Goal: Task Accomplishment & Management: Complete application form

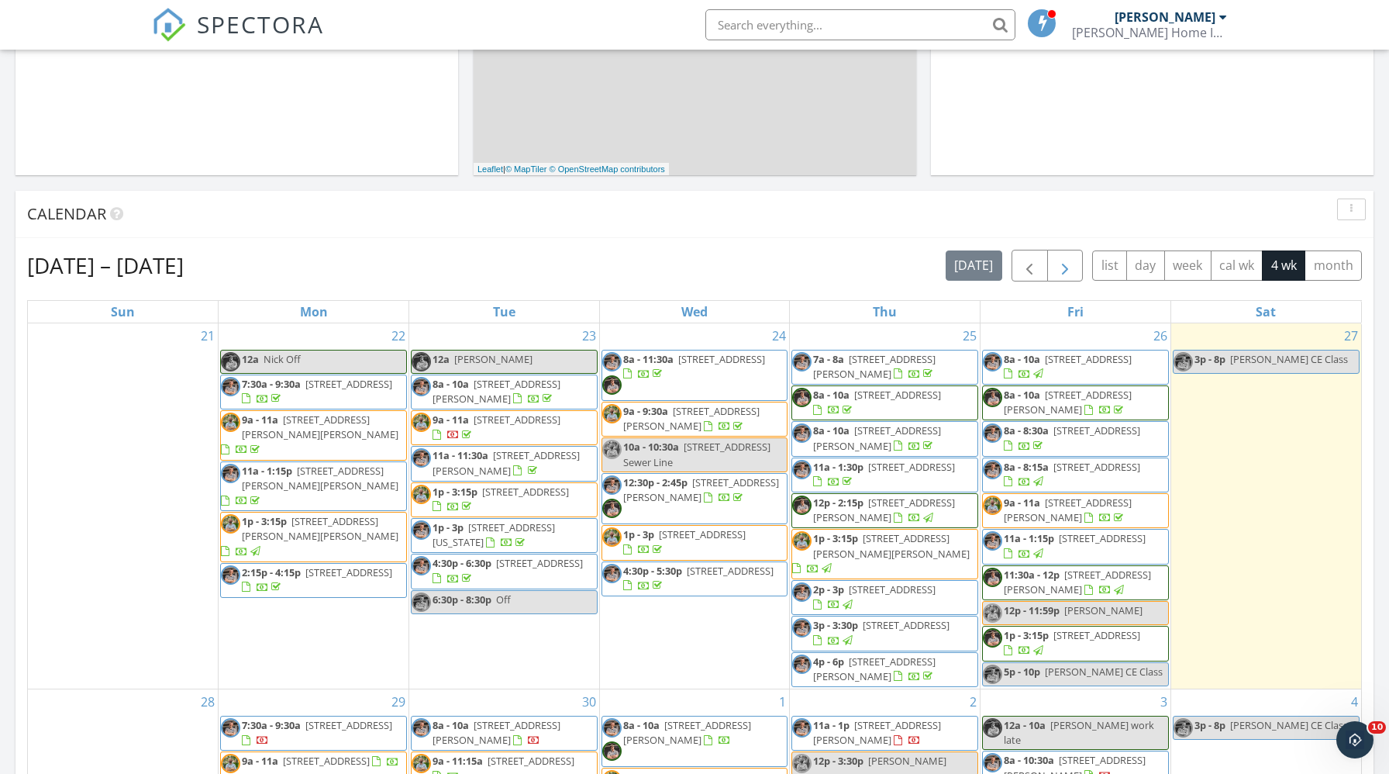
scroll to position [485, 0]
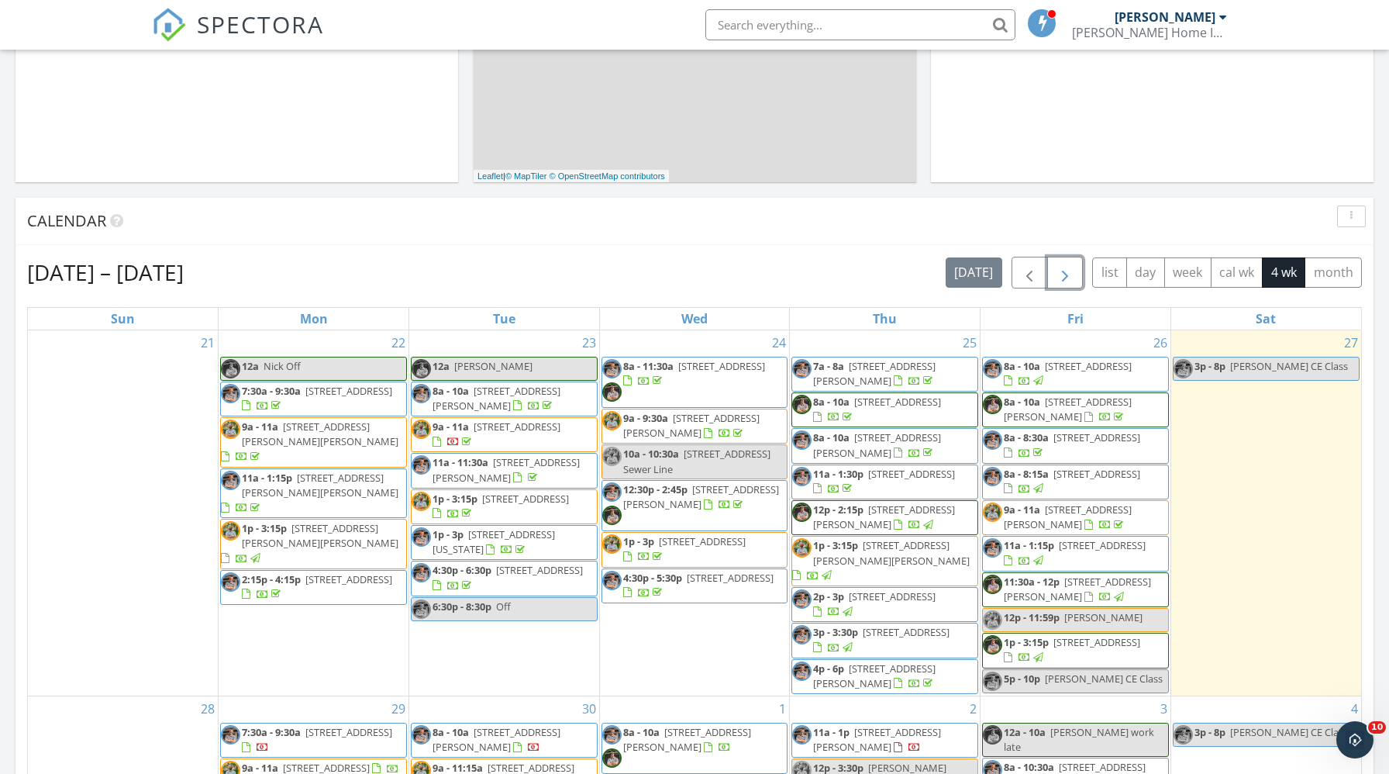
click at [1075, 273] on button "button" at bounding box center [1065, 273] width 36 height 32
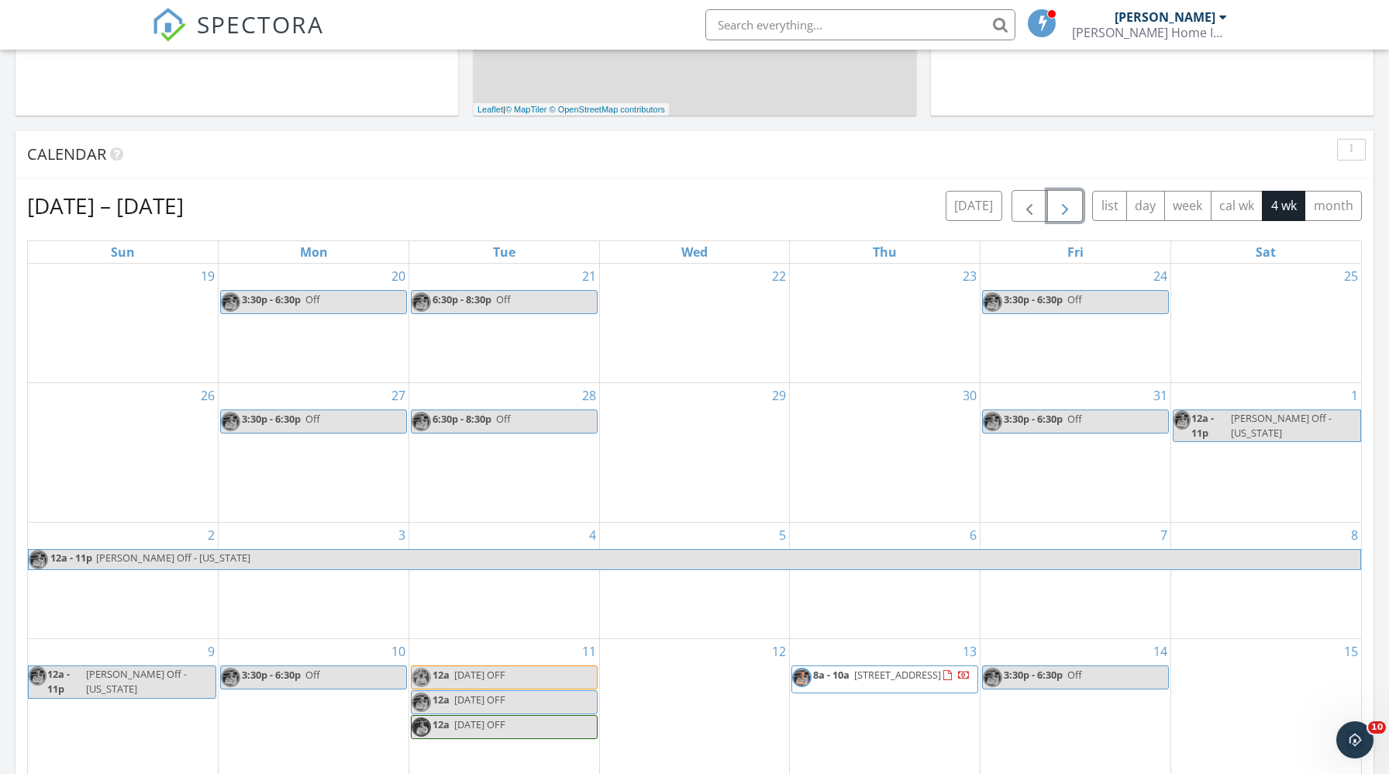
scroll to position [569, 0]
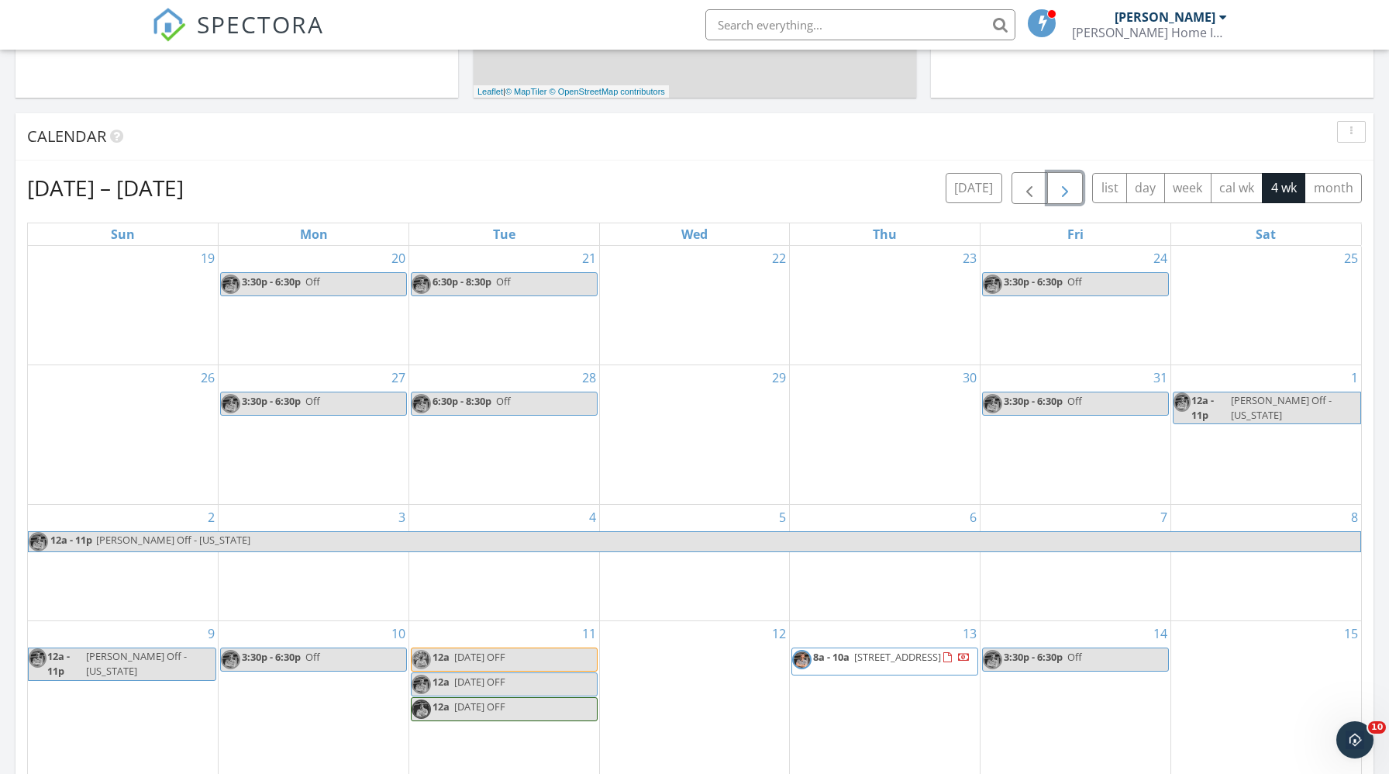
click at [474, 323] on div "21 6:30p - 8:30p Off" at bounding box center [504, 305] width 190 height 119
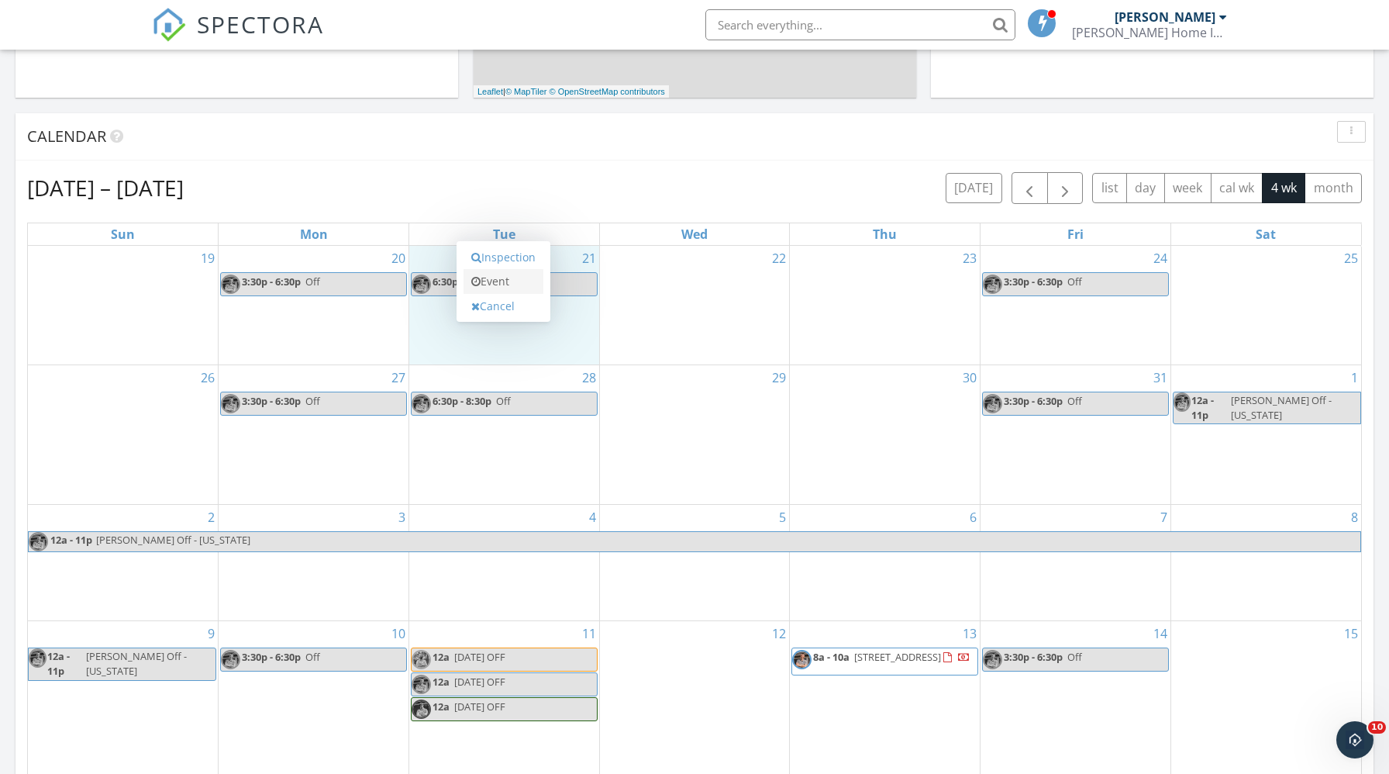
click at [502, 274] on link "Event" at bounding box center [504, 281] width 80 height 25
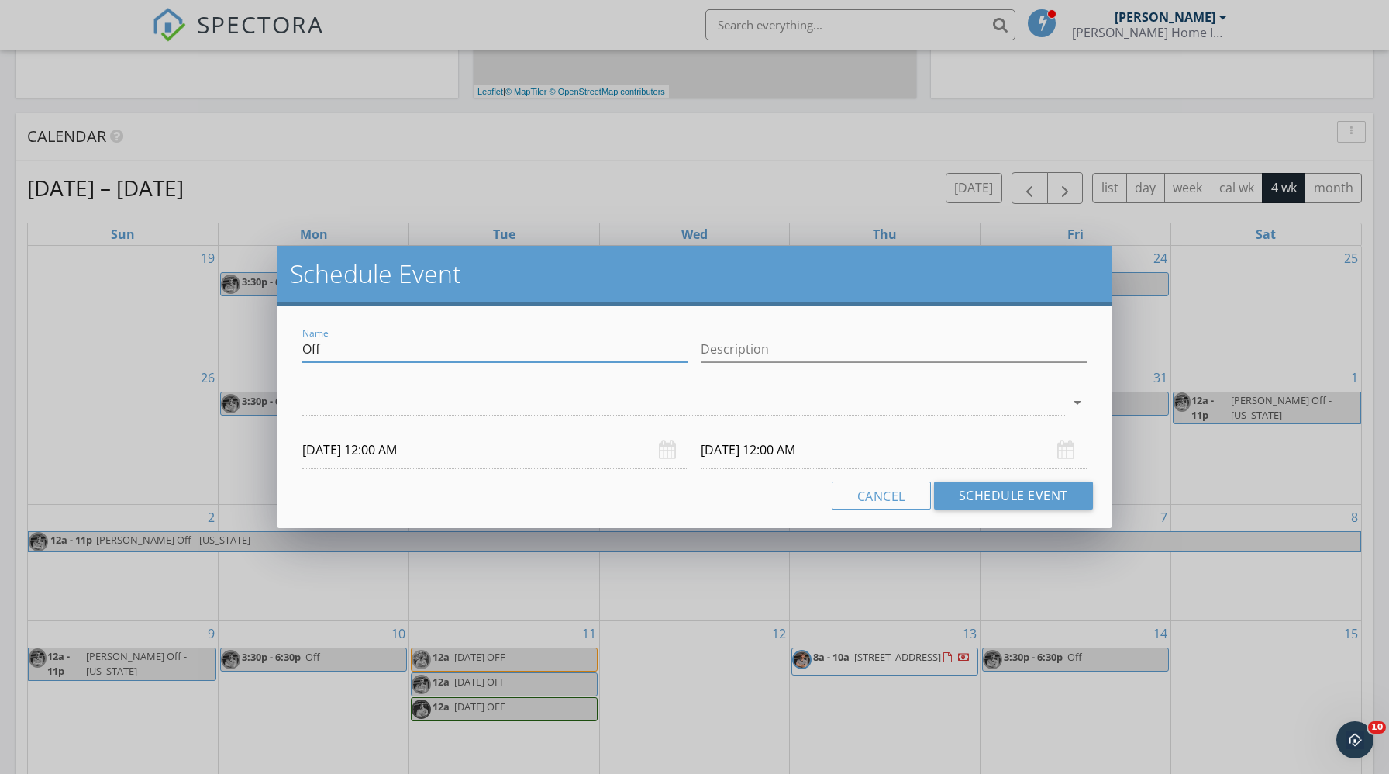
drag, startPoint x: 354, startPoint y: 353, endPoint x: 257, endPoint y: 348, distance: 97.0
click at [257, 348] on div "Schedule Event Name Off Description arrow_drop_down [DATE] 12:00 AM [DATE] 12:0…" at bounding box center [694, 387] width 1389 height 774
drag, startPoint x: 443, startPoint y: 354, endPoint x: 283, endPoint y: 354, distance: 159.7
click at [283, 354] on div "Name [PERSON_NAME] Off DMV Appt Description check_box_outline_blank [PERSON_NAM…" at bounding box center [694, 416] width 833 height 223
type input "[PERSON_NAME] Off DMV Appt"
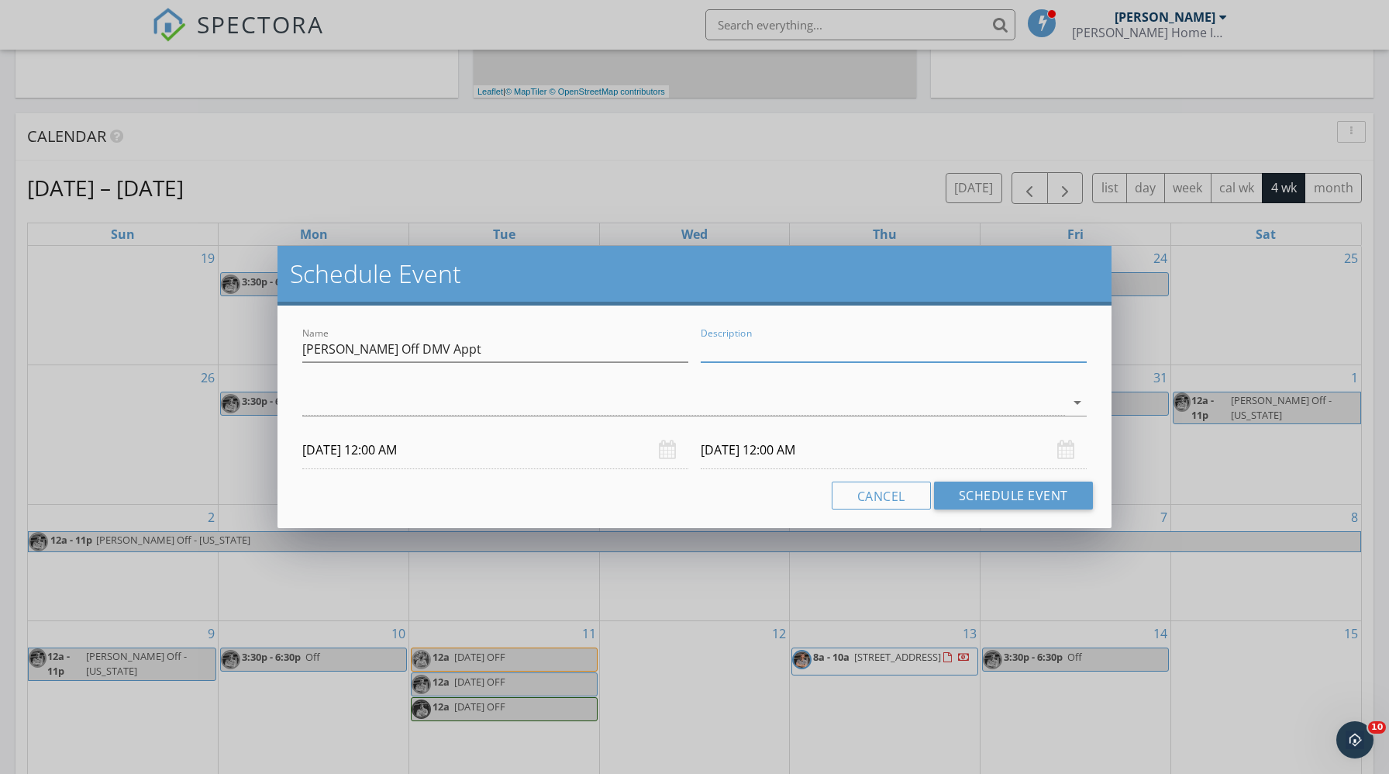
click at [775, 350] on input "Description" at bounding box center [894, 349] width 386 height 26
paste input "[PERSON_NAME] Off DMV Appt"
type input "[PERSON_NAME] Off DMV Appt"
click at [582, 412] on div at bounding box center [683, 403] width 762 height 26
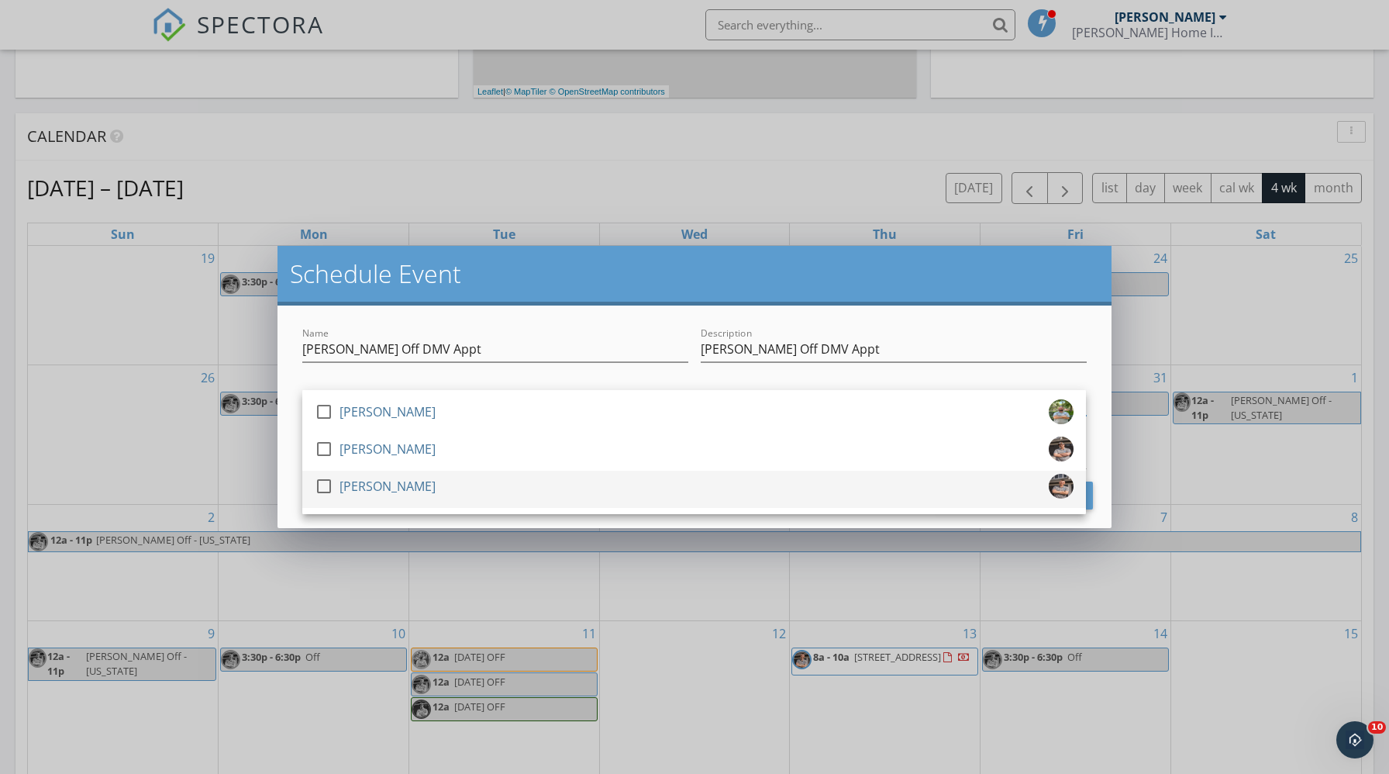
click at [324, 489] on div at bounding box center [324, 486] width 26 height 26
click at [588, 320] on div "Name [PERSON_NAME] Off DMV Appt Description [PERSON_NAME] Off DMV Appt check_bo…" at bounding box center [694, 416] width 833 height 223
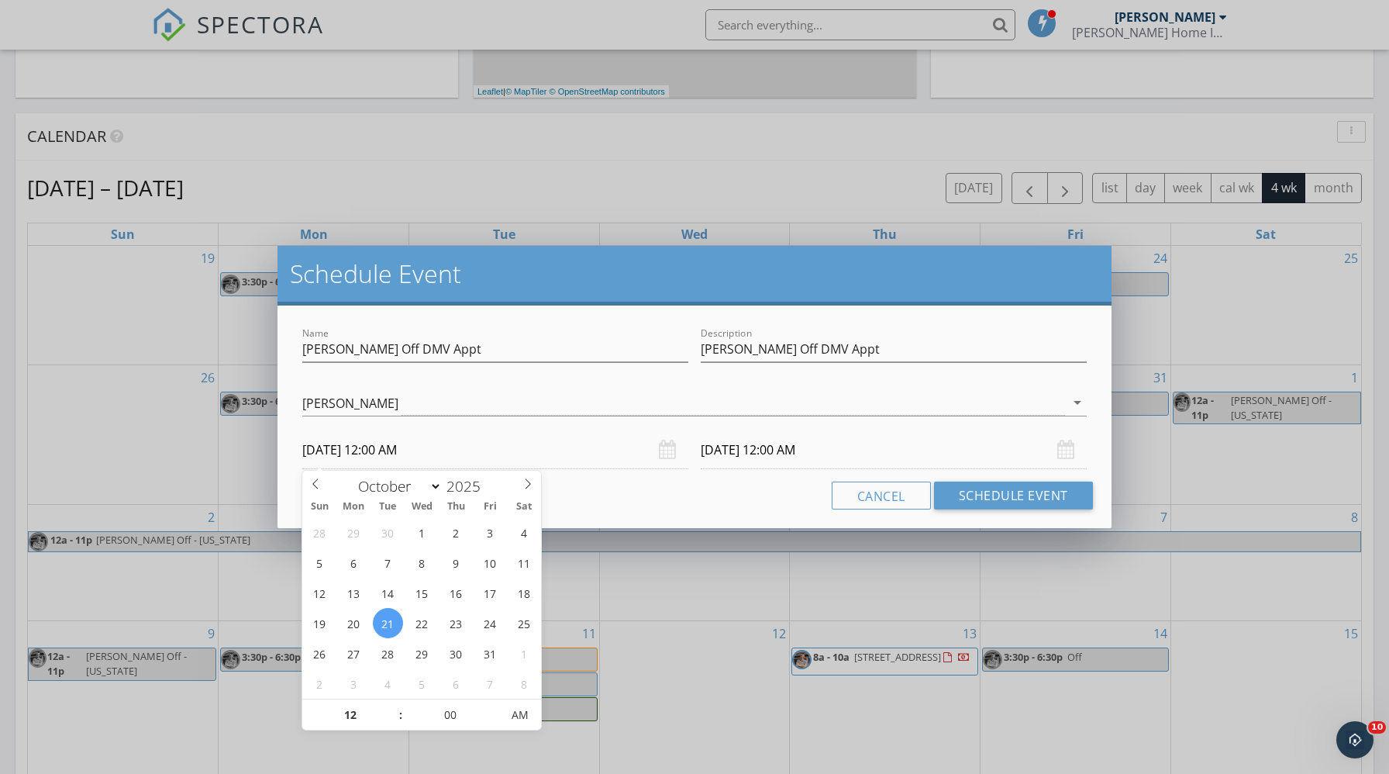
click at [421, 453] on input "[DATE] 12:00 AM" at bounding box center [495, 450] width 386 height 38
click at [359, 712] on input "12" at bounding box center [349, 715] width 95 height 31
type input "03"
type input "[DATE] 3:00 AM"
click at [464, 711] on input "00" at bounding box center [450, 715] width 95 height 31
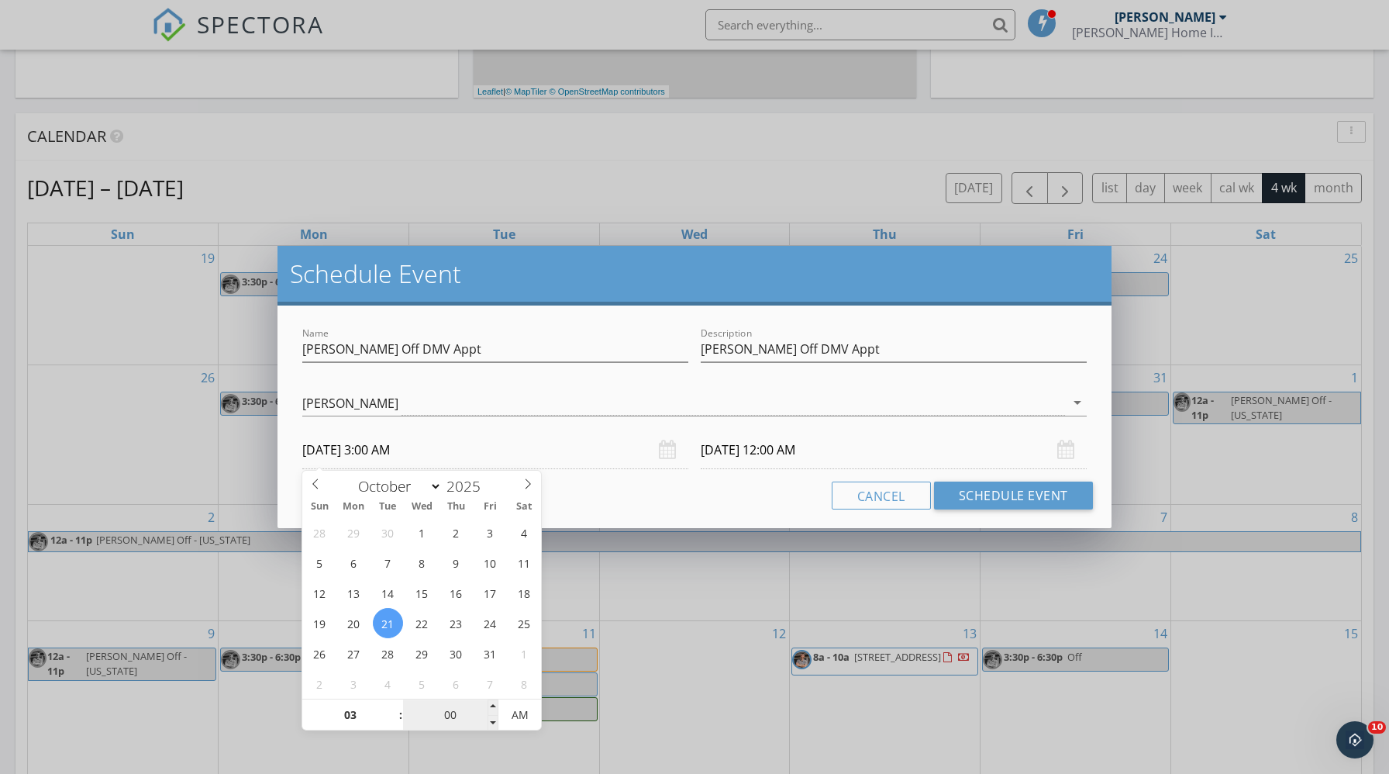
type input "[DATE] 3:00 AM"
type input "45"
type input "[DATE] 3:45 PM"
click at [522, 723] on span "AM" at bounding box center [520, 714] width 43 height 31
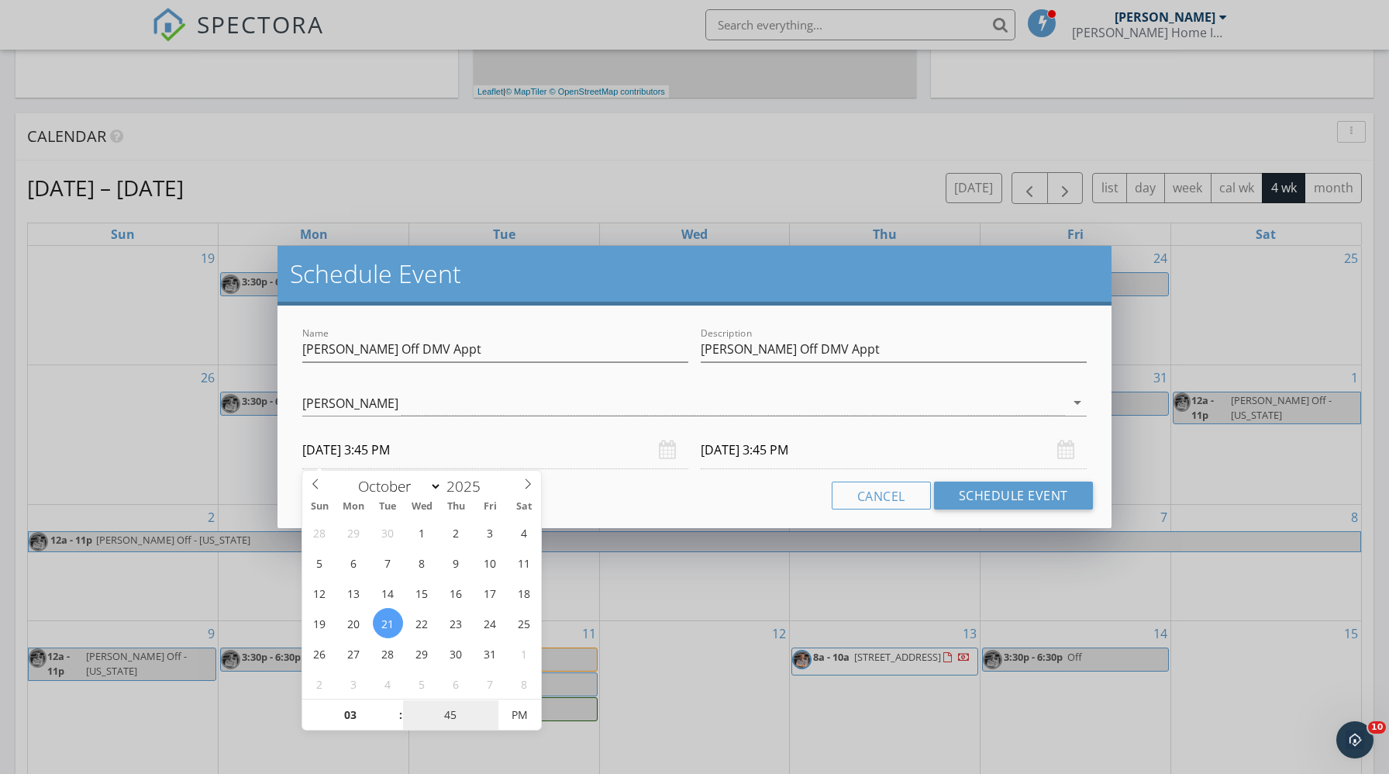
type input "45"
click at [785, 460] on input "[DATE] 3:45 PM" at bounding box center [894, 450] width 386 height 38
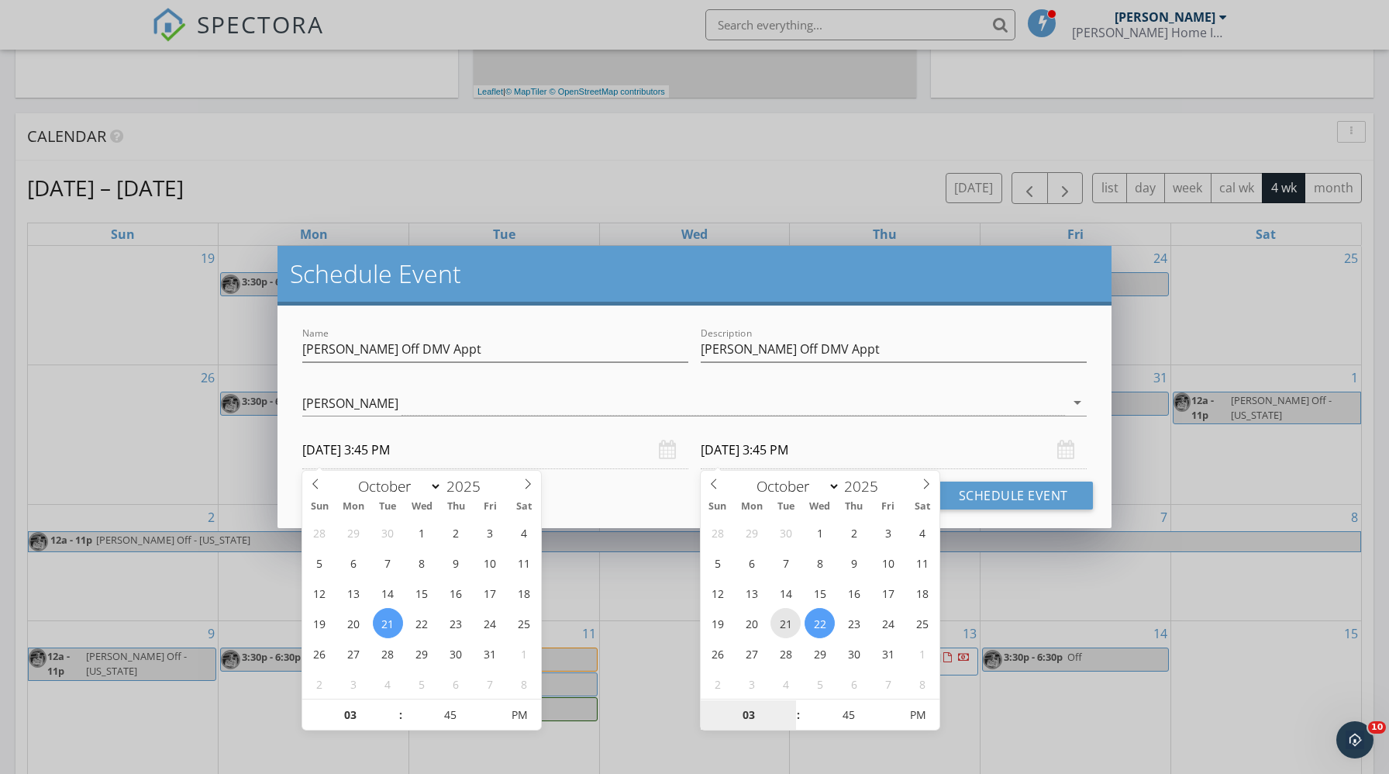
type input "[DATE] 3:45 PM"
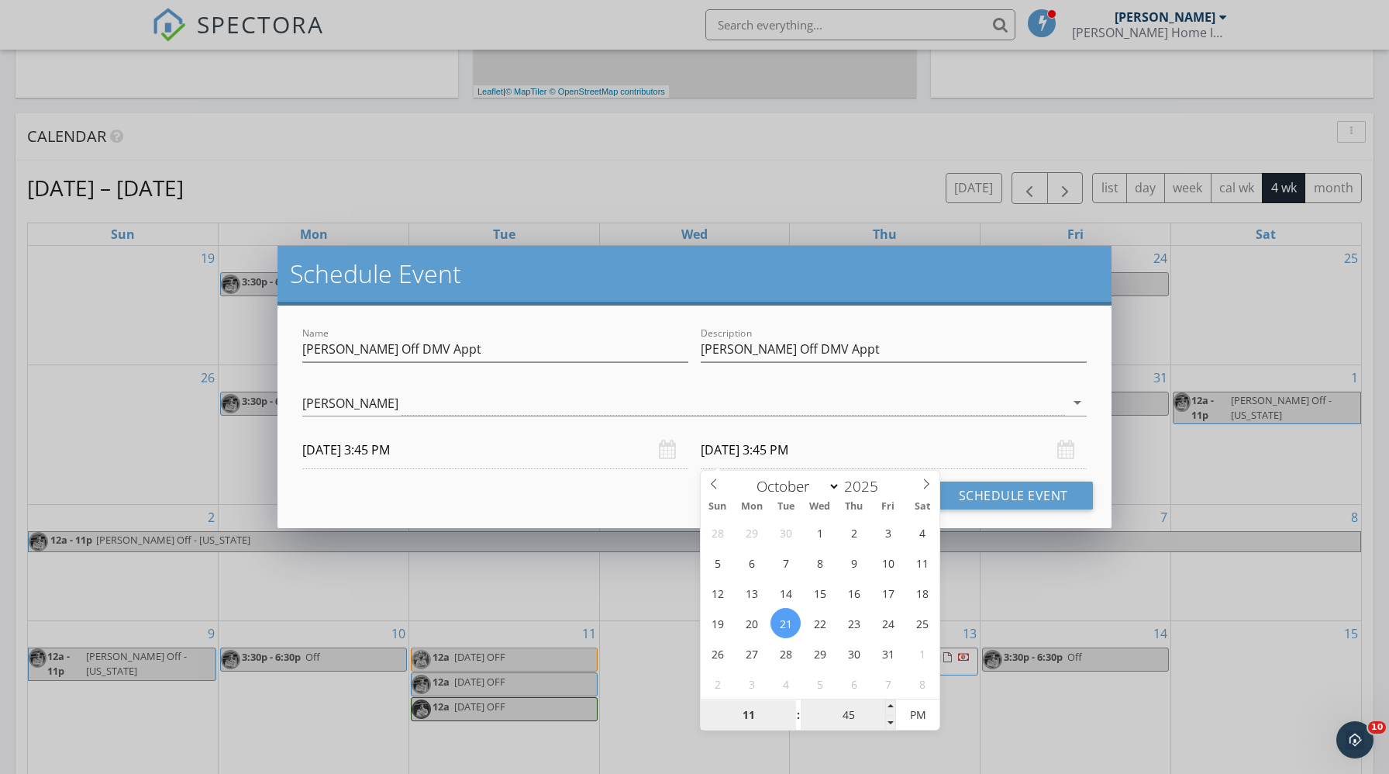
type input "11"
type input "[DATE] 11:45 PM"
click at [824, 712] on input "45" at bounding box center [848, 715] width 95 height 31
type input "59"
type input "[DATE] 11:59 PM"
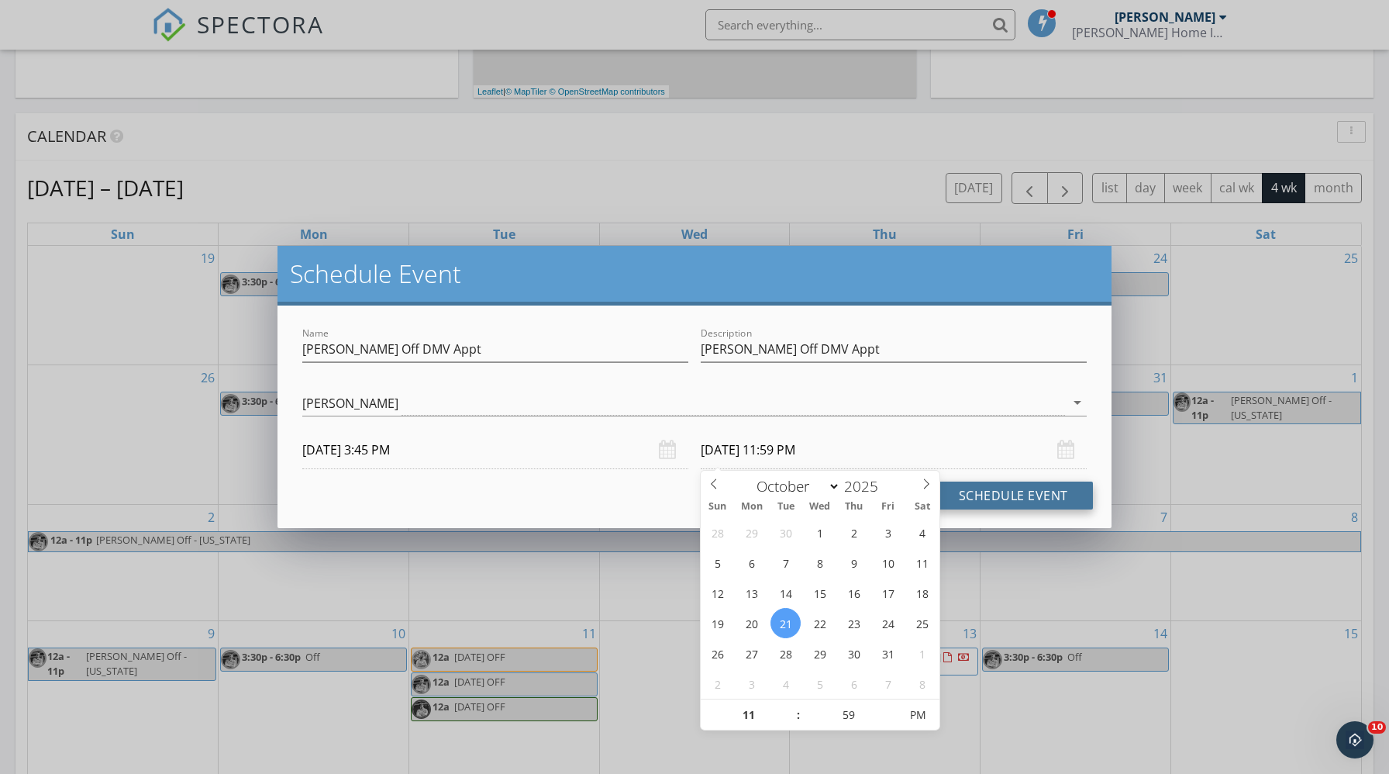
click at [997, 495] on button "Schedule Event" at bounding box center [1013, 495] width 159 height 28
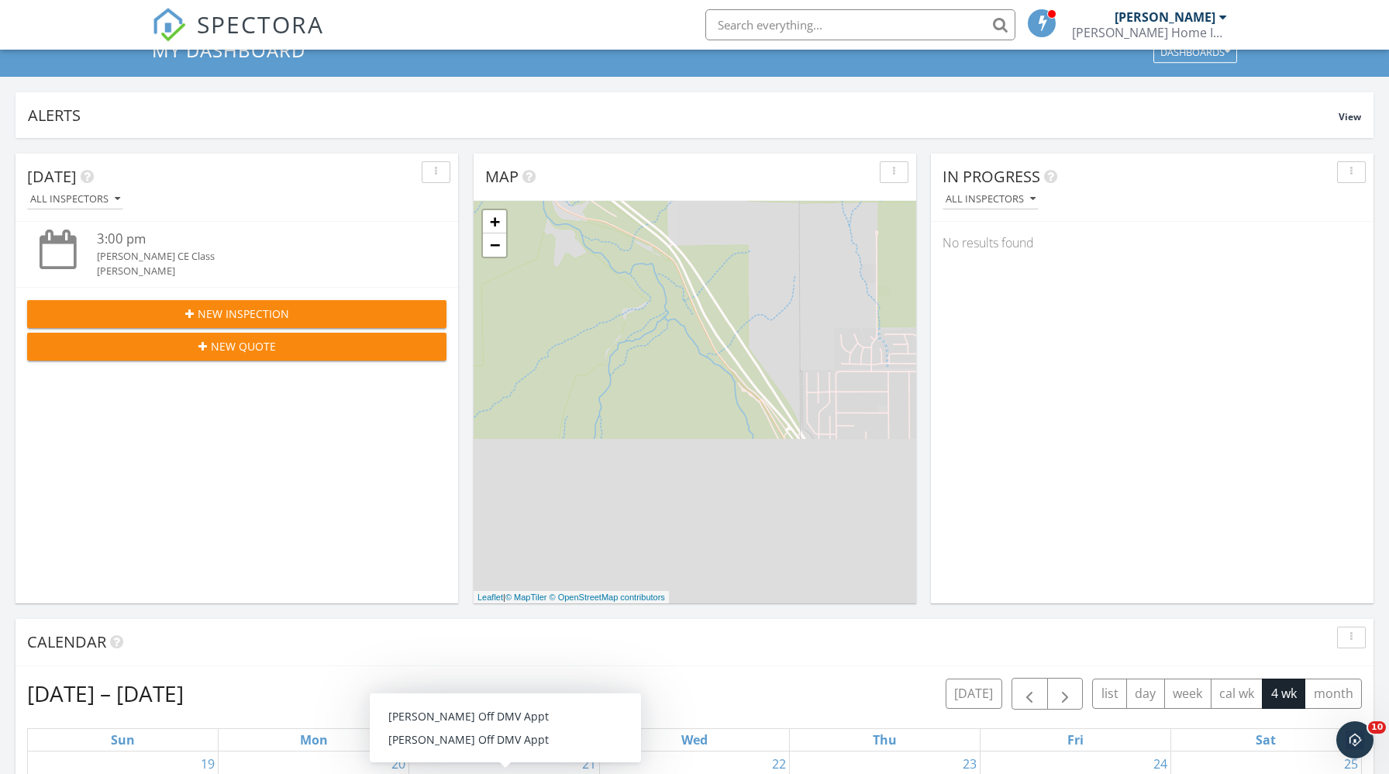
scroll to position [60, 0]
